Goal: Task Accomplishment & Management: Use online tool/utility

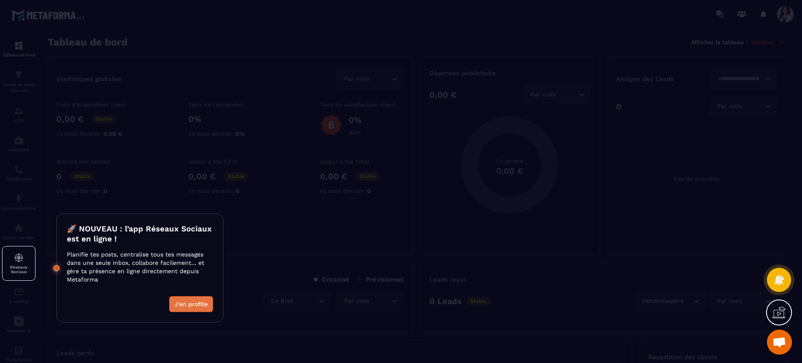
click at [188, 302] on button "J'en profite" at bounding box center [191, 304] width 44 height 16
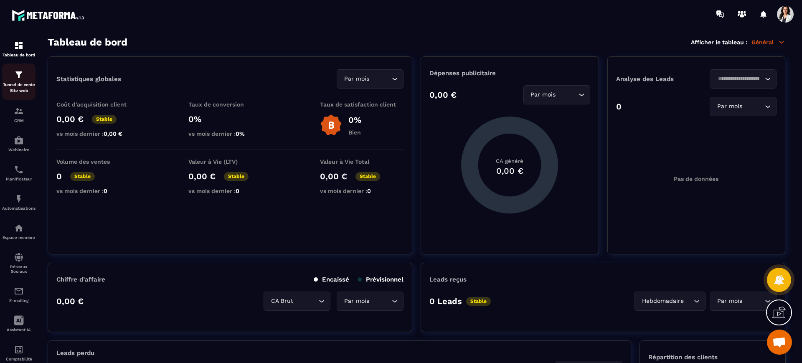
click at [24, 78] on div "Tunnel de vente Site web" at bounding box center [18, 82] width 33 height 24
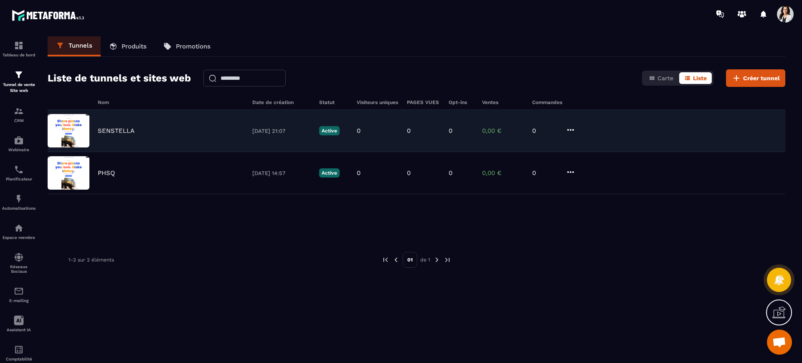
click at [69, 125] on img at bounding box center [69, 130] width 42 height 33
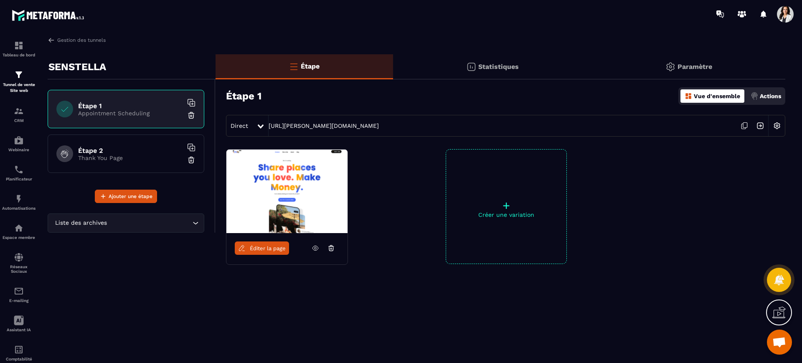
click at [271, 247] on span "Éditer la page" at bounding box center [268, 248] width 36 height 6
